Goal: Check status

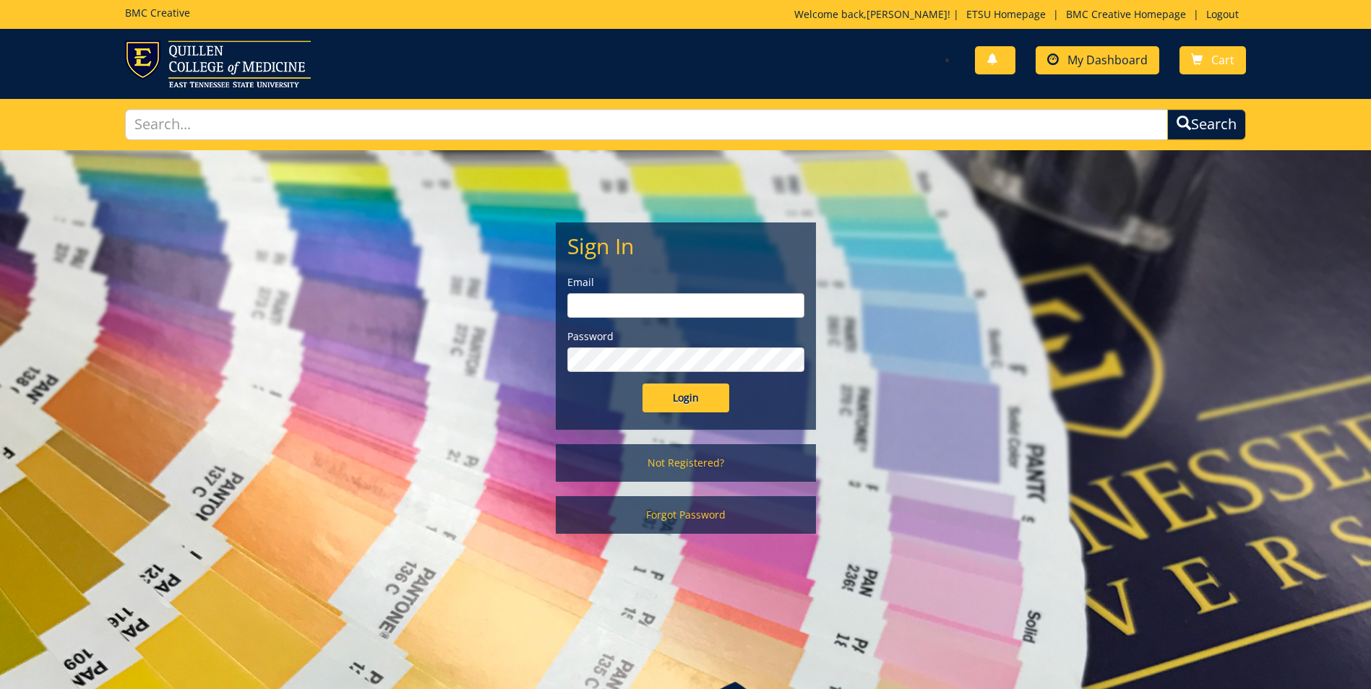
type input "[EMAIL_ADDRESS][DOMAIN_NAME]"
click at [695, 402] on input "Login" at bounding box center [686, 398] width 87 height 29
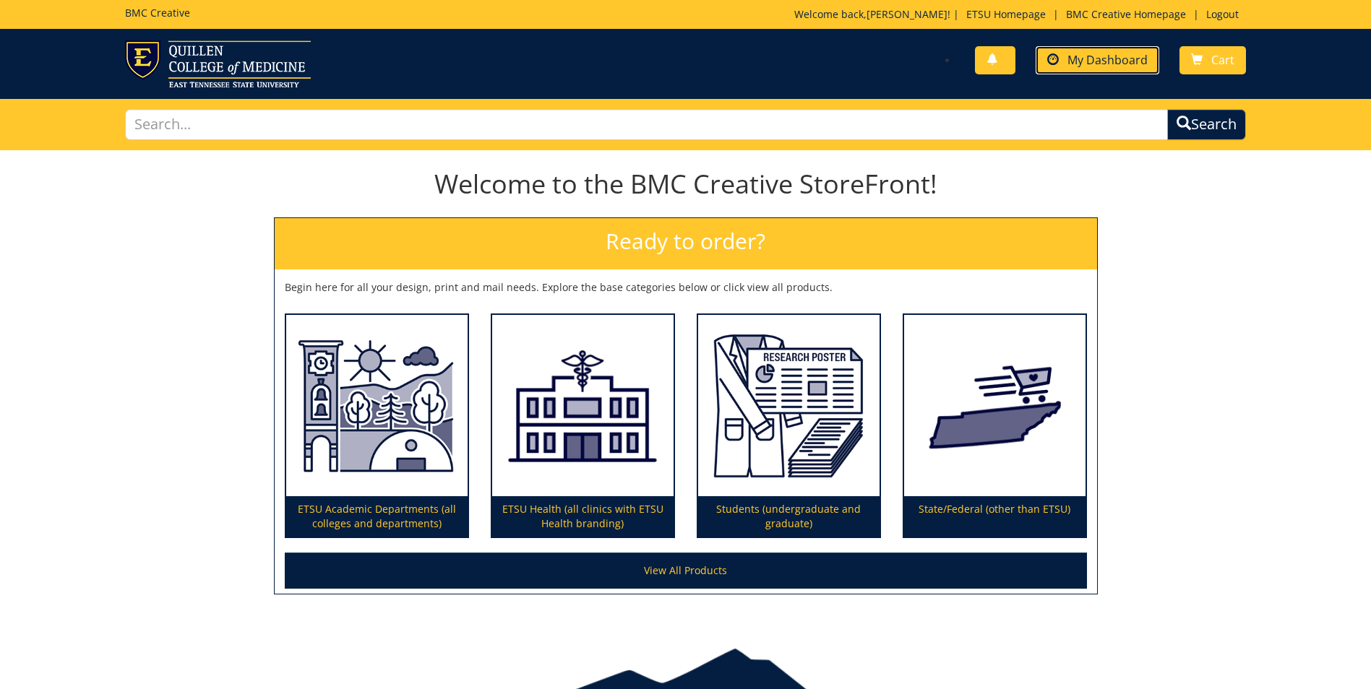
click at [1086, 56] on span "My Dashboard" at bounding box center [1107, 60] width 80 height 16
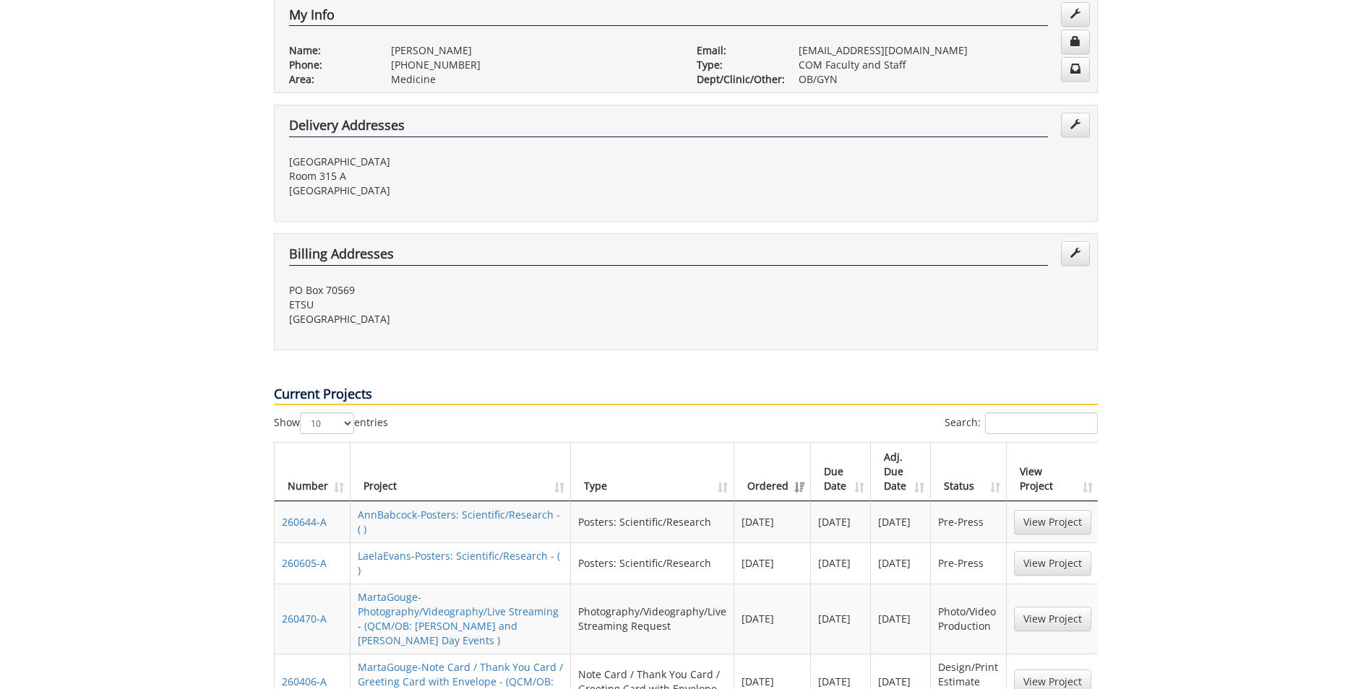
scroll to position [434, 0]
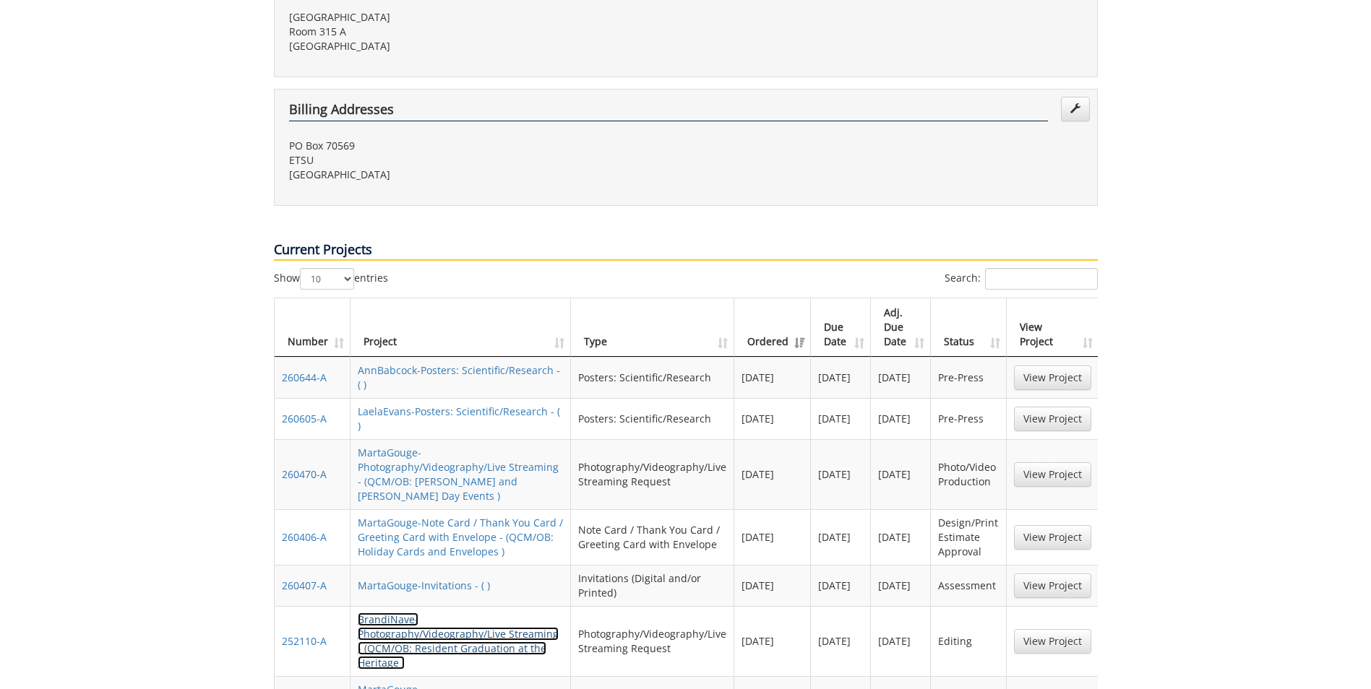
click at [428, 613] on link "BrandiNave-Photography/Videography/Live Streaming - (QCM/OB: Resident Graduatio…" at bounding box center [458, 641] width 201 height 57
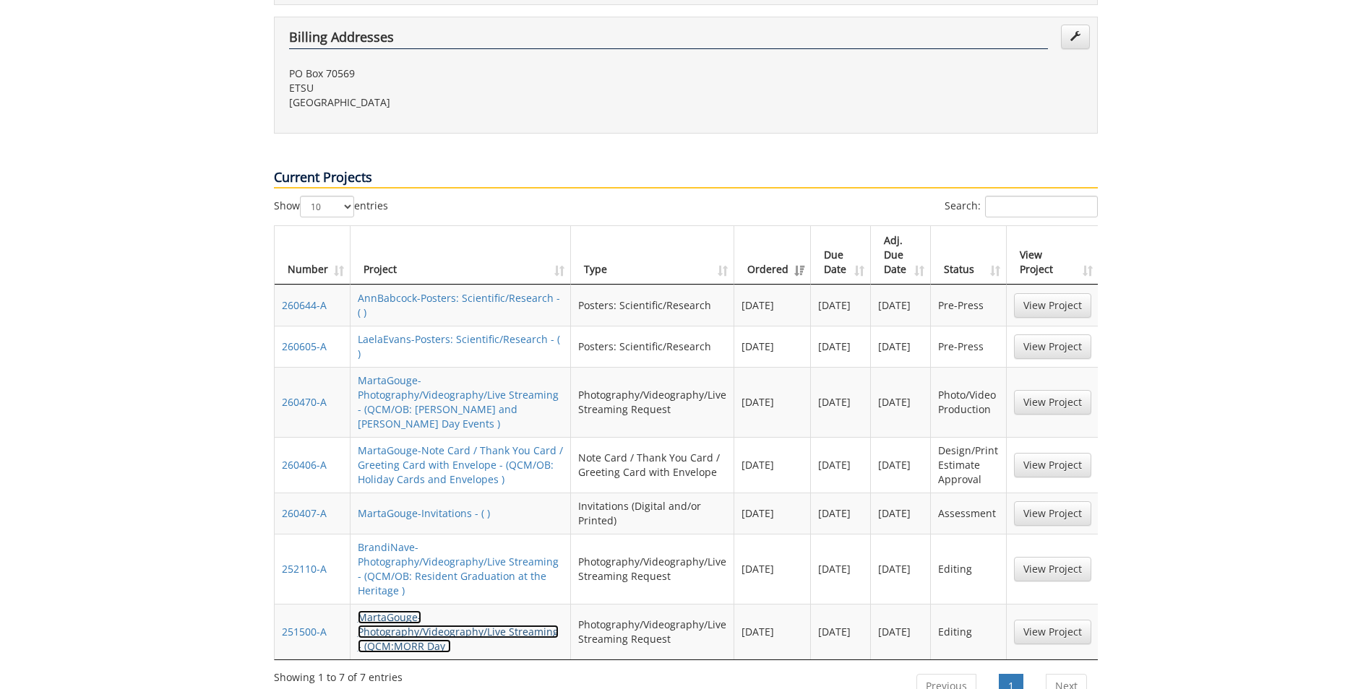
click at [459, 611] on link "MartaGouge-Photography/Videography/Live Streaming - (QCM:MORR Day )" at bounding box center [458, 632] width 201 height 43
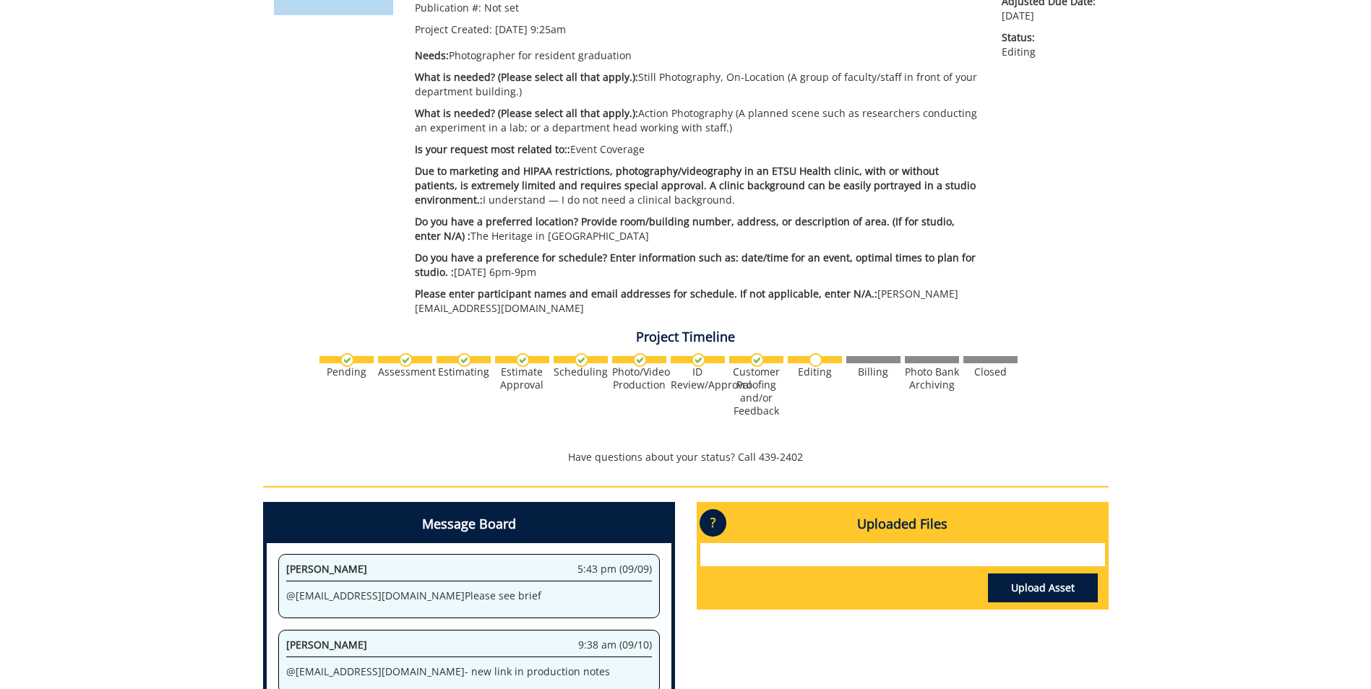
scroll to position [361, 0]
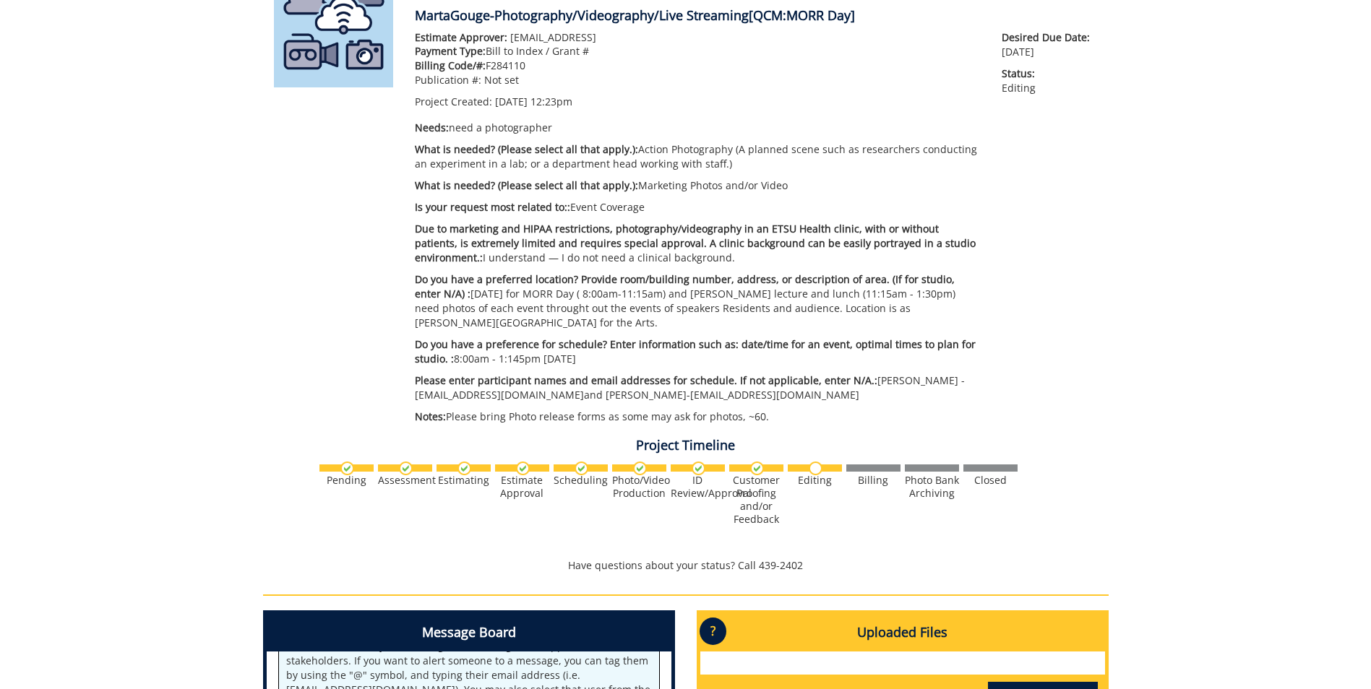
scroll to position [434, 0]
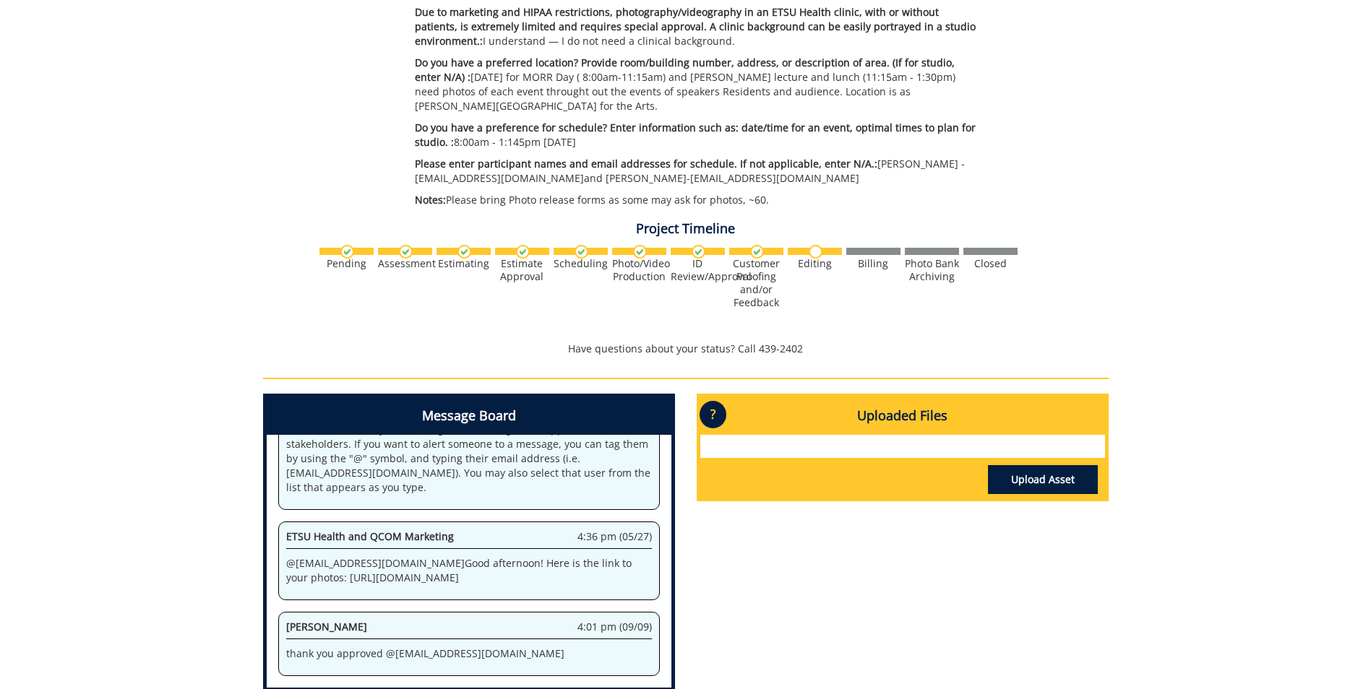
drag, startPoint x: 444, startPoint y: 571, endPoint x: 276, endPoint y: 540, distance: 171.2
click at [276, 540] on div "System 12:23 pm (03/04) Welcome to the Project Messenger. All messages will app…" at bounding box center [469, 561] width 405 height 253
drag, startPoint x: 276, startPoint y: 540, endPoint x: 301, endPoint y: 541, distance: 25.3
copy p "[URL][DOMAIN_NAME]"
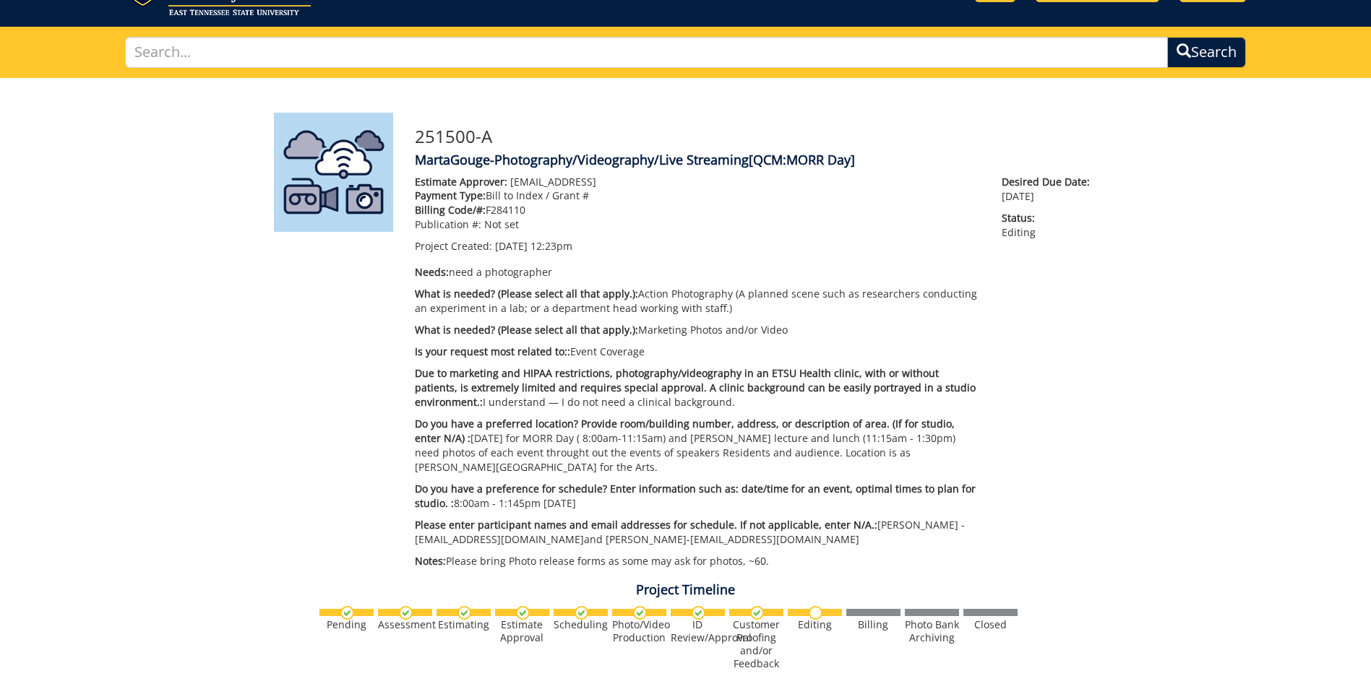
scroll to position [0, 0]
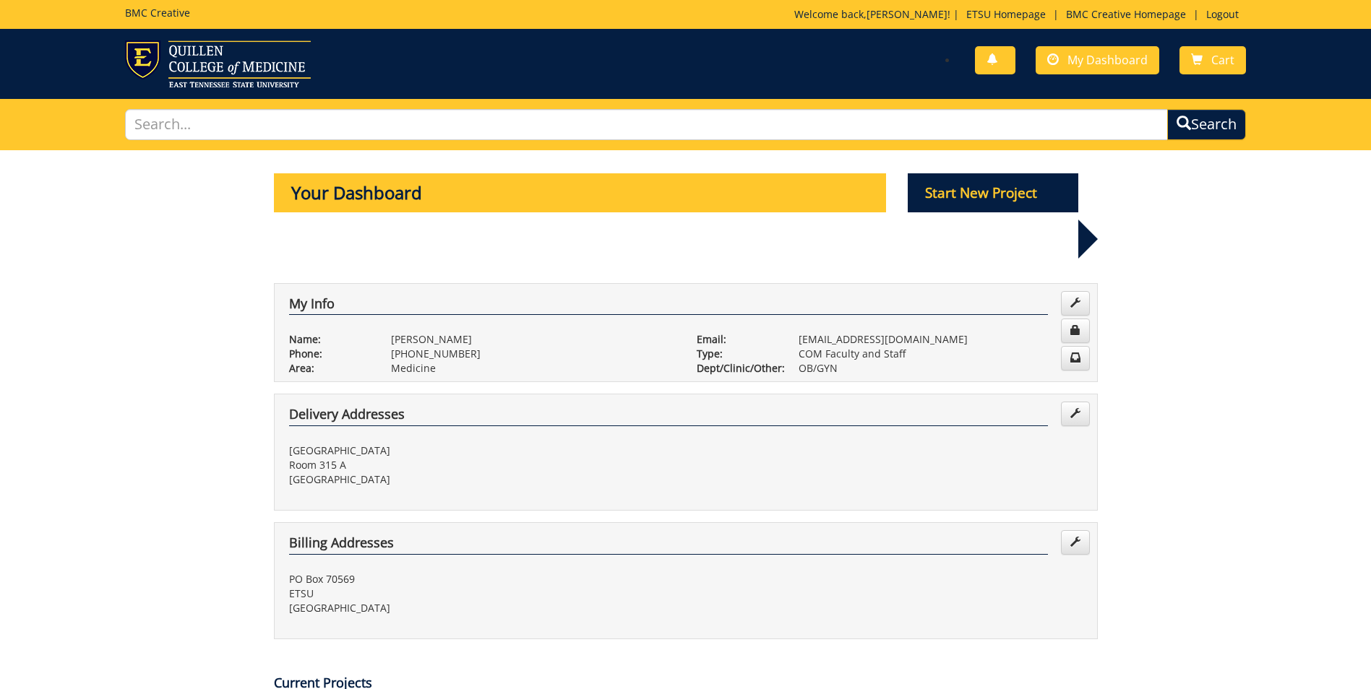
scroll to position [506, 0]
